Goal: Task Accomplishment & Management: Manage account settings

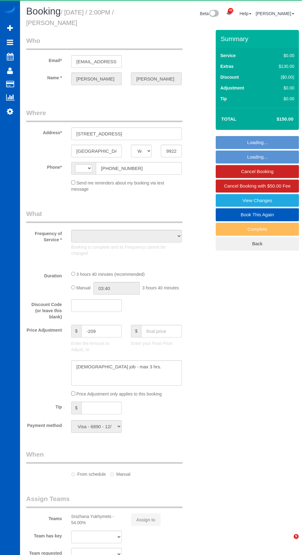
select select "WA"
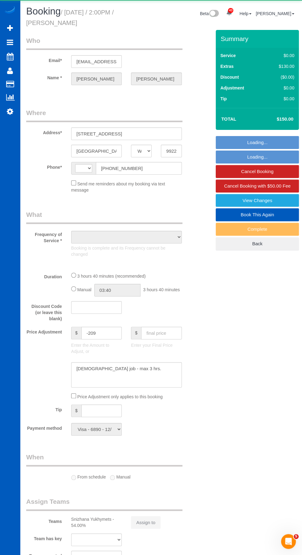
select select "string:[GEOGRAPHIC_DATA]"
select select "object:2875"
select select "199"
select select "2"
select select "spot1"
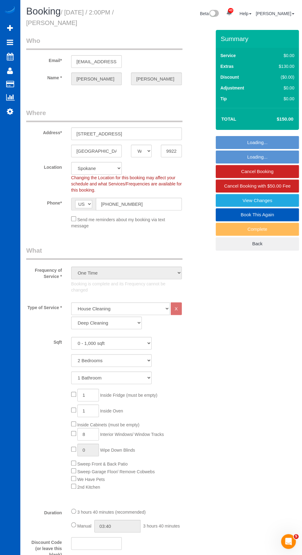
select select "object:3112"
select select "2"
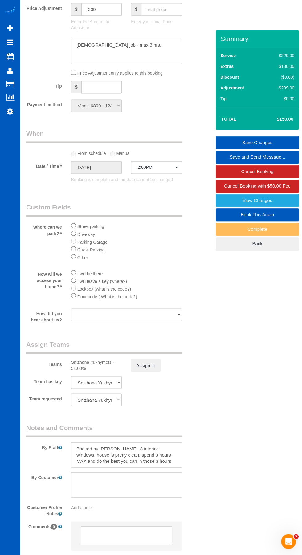
scroll to position [560, 0]
click at [259, 200] on link "View Changes" at bounding box center [257, 200] width 83 height 13
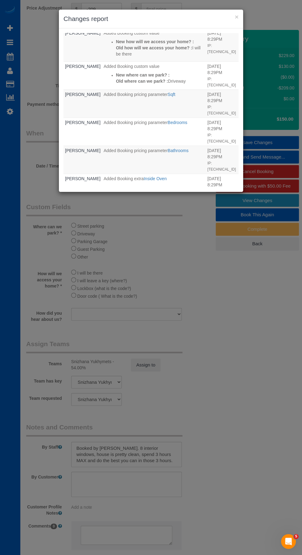
scroll to position [331, 0]
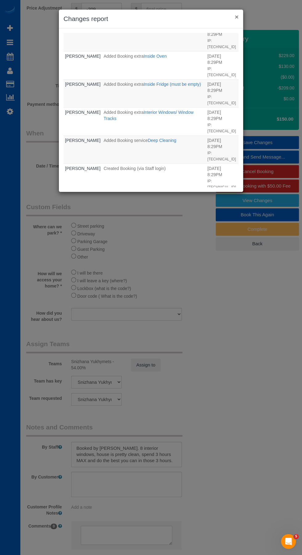
click at [237, 17] on button "×" at bounding box center [237, 17] width 4 height 6
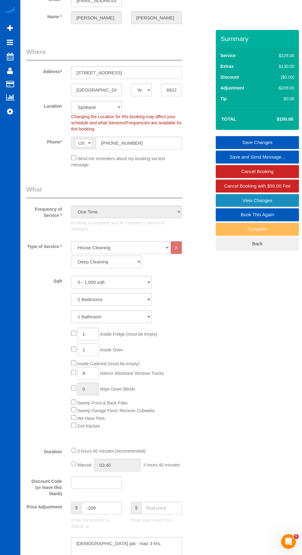
scroll to position [0, 0]
